Goal: Transaction & Acquisition: Download file/media

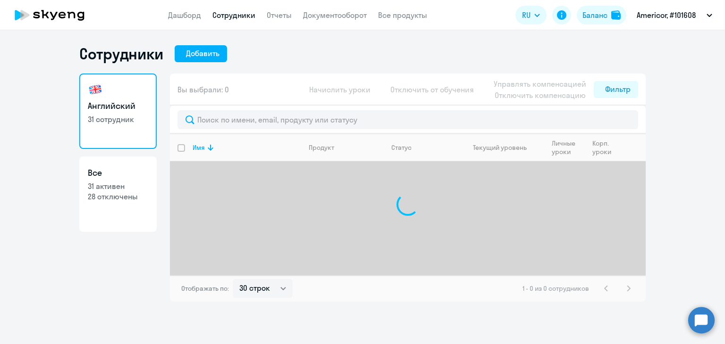
select select "30"
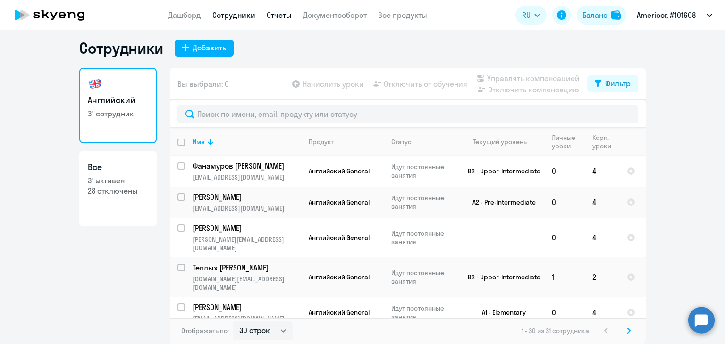
click at [274, 15] on link "Отчеты" at bounding box center [279, 14] width 25 height 9
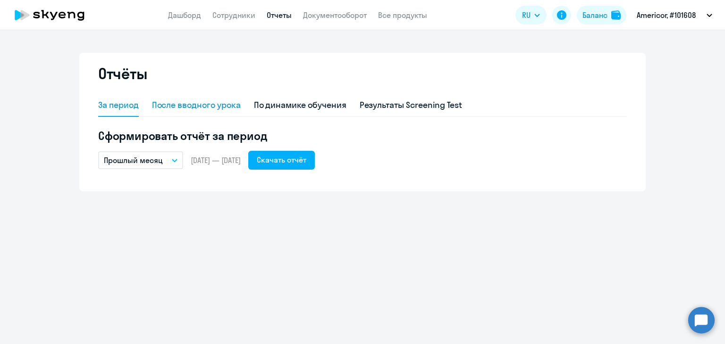
click at [217, 102] on div "После вводного урока" at bounding box center [196, 105] width 89 height 12
select select "10"
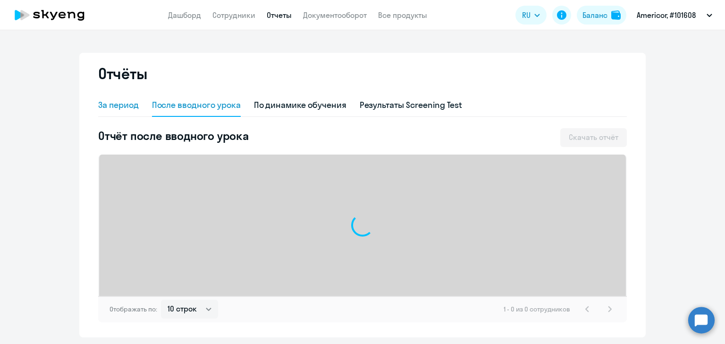
click at [122, 106] on div "За период" at bounding box center [118, 105] width 41 height 12
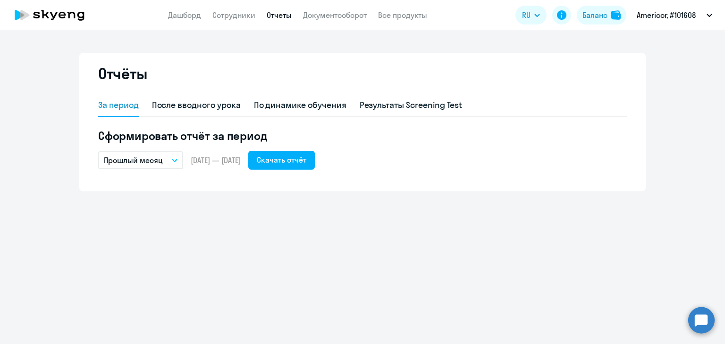
click at [158, 157] on p "Прошлый месяц" at bounding box center [133, 160] width 59 height 11
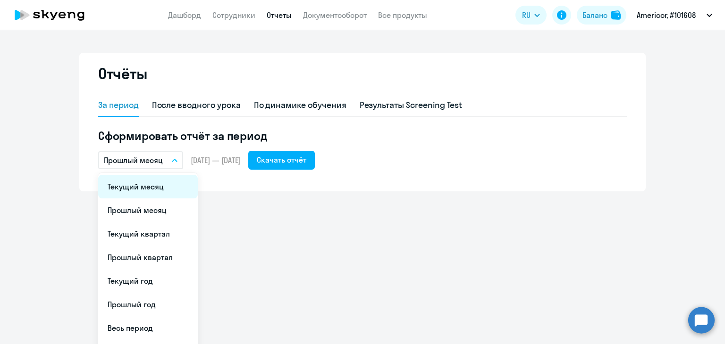
click at [148, 191] on li "Текущий месяц" at bounding box center [148, 187] width 100 height 24
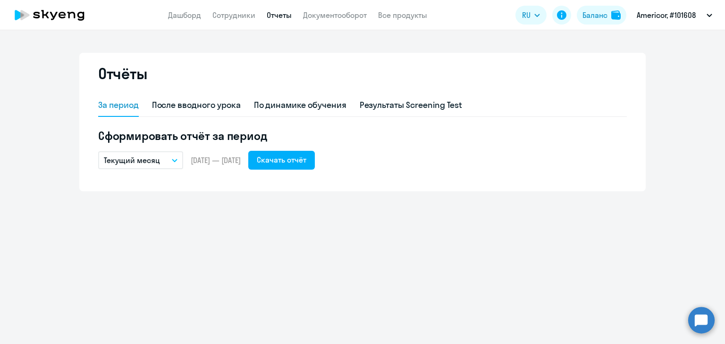
click at [158, 158] on button "Текущий месяц" at bounding box center [140, 160] width 85 height 18
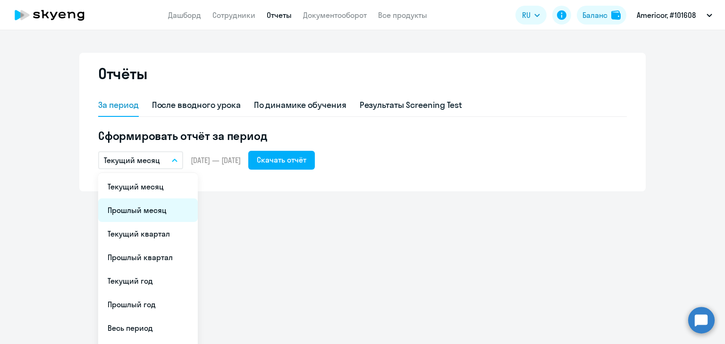
click at [143, 216] on li "Прошлый месяц" at bounding box center [148, 211] width 100 height 24
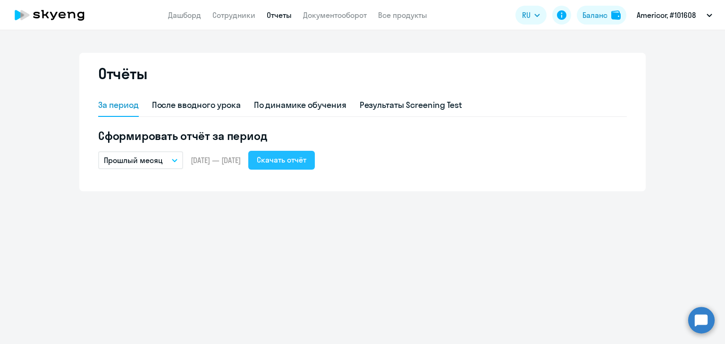
click at [306, 158] on div "Скачать отчёт" at bounding box center [282, 159] width 50 height 11
click at [300, 165] on div "Скачать отчёт" at bounding box center [282, 159] width 50 height 11
